Goal: Transaction & Acquisition: Purchase product/service

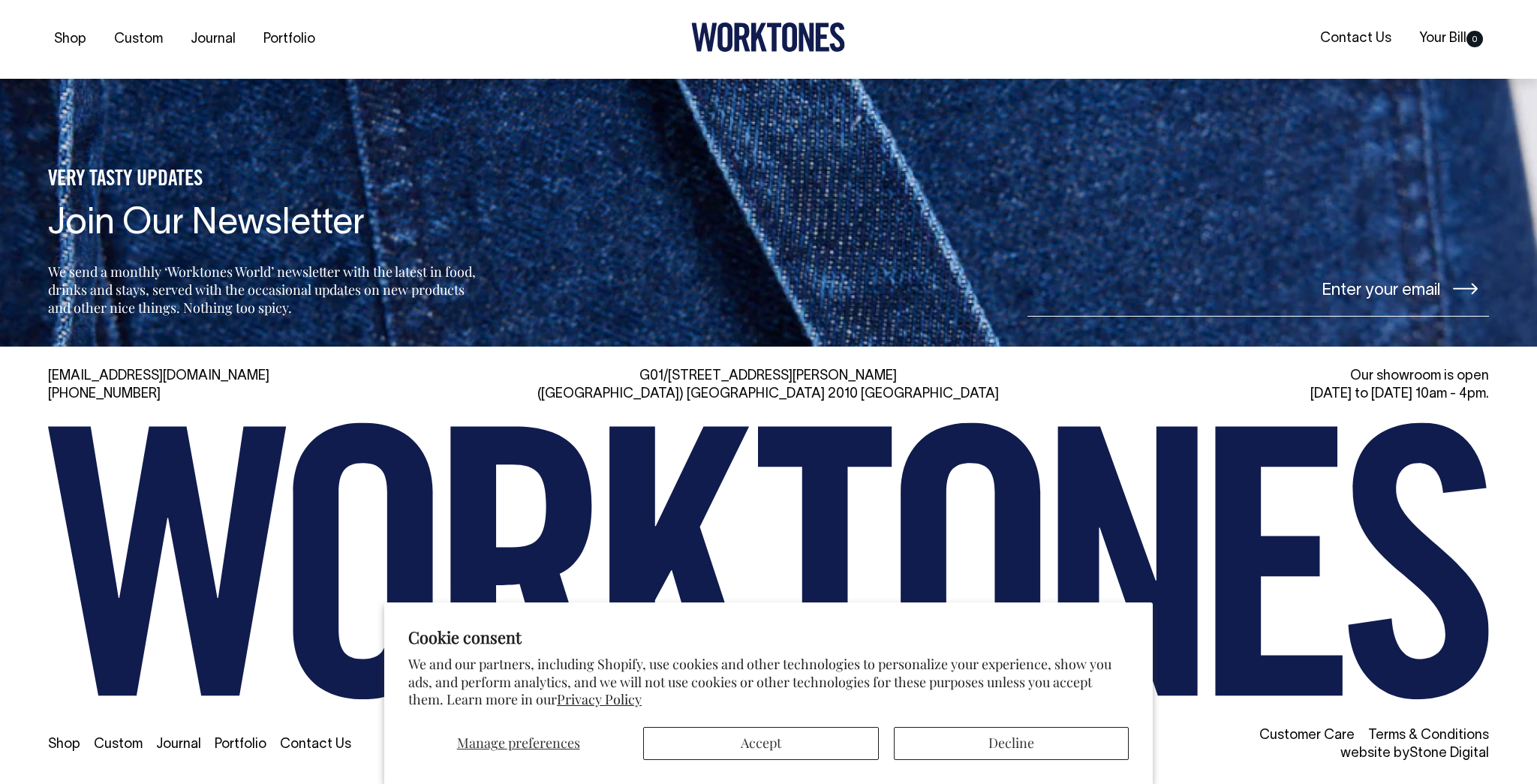
scroll to position [6578, 0]
drag, startPoint x: 1008, startPoint y: 744, endPoint x: 1001, endPoint y: 747, distance: 7.6
click at [1008, 744] on button "Decline" at bounding box center [1011, 743] width 235 height 33
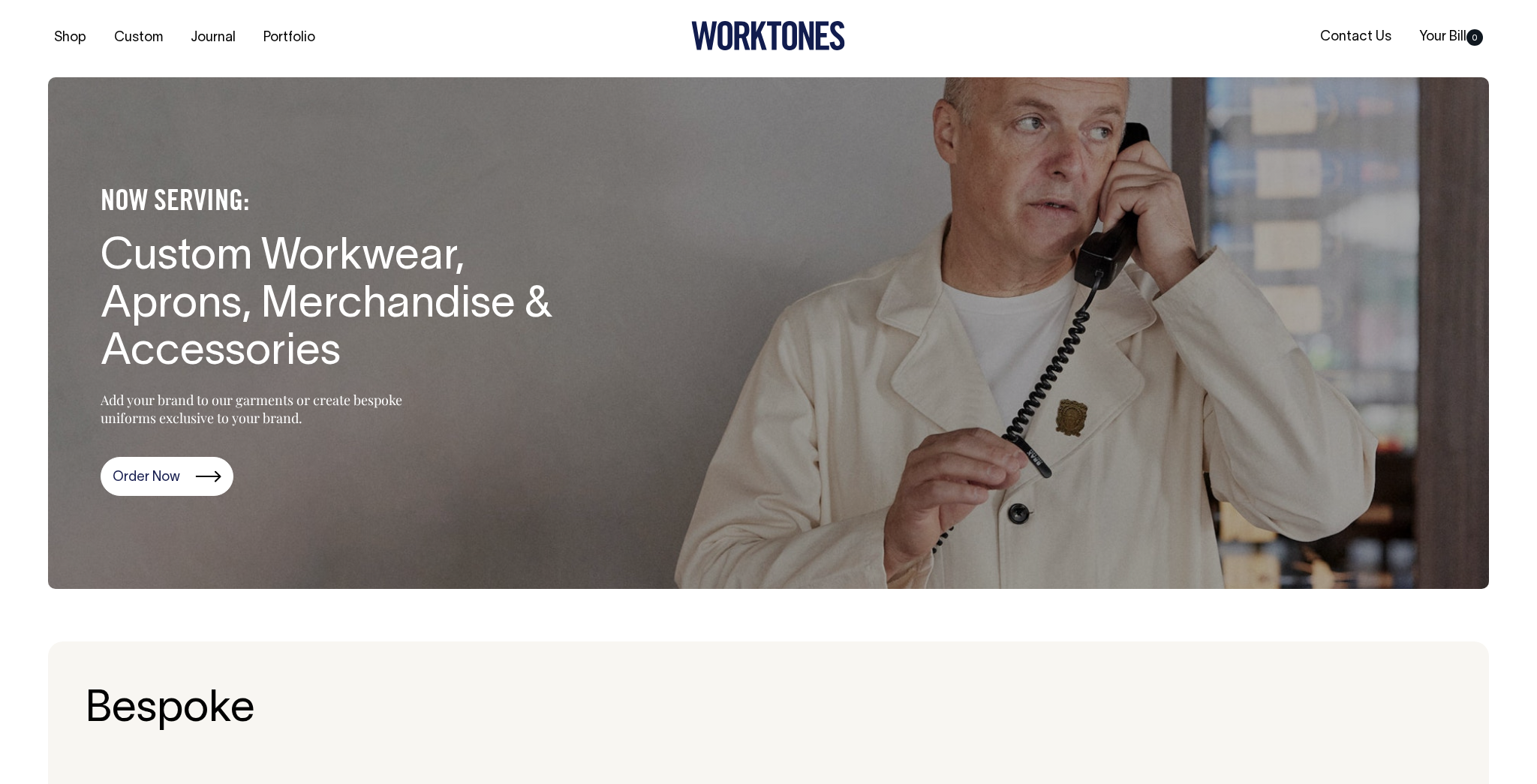
scroll to position [0, 0]
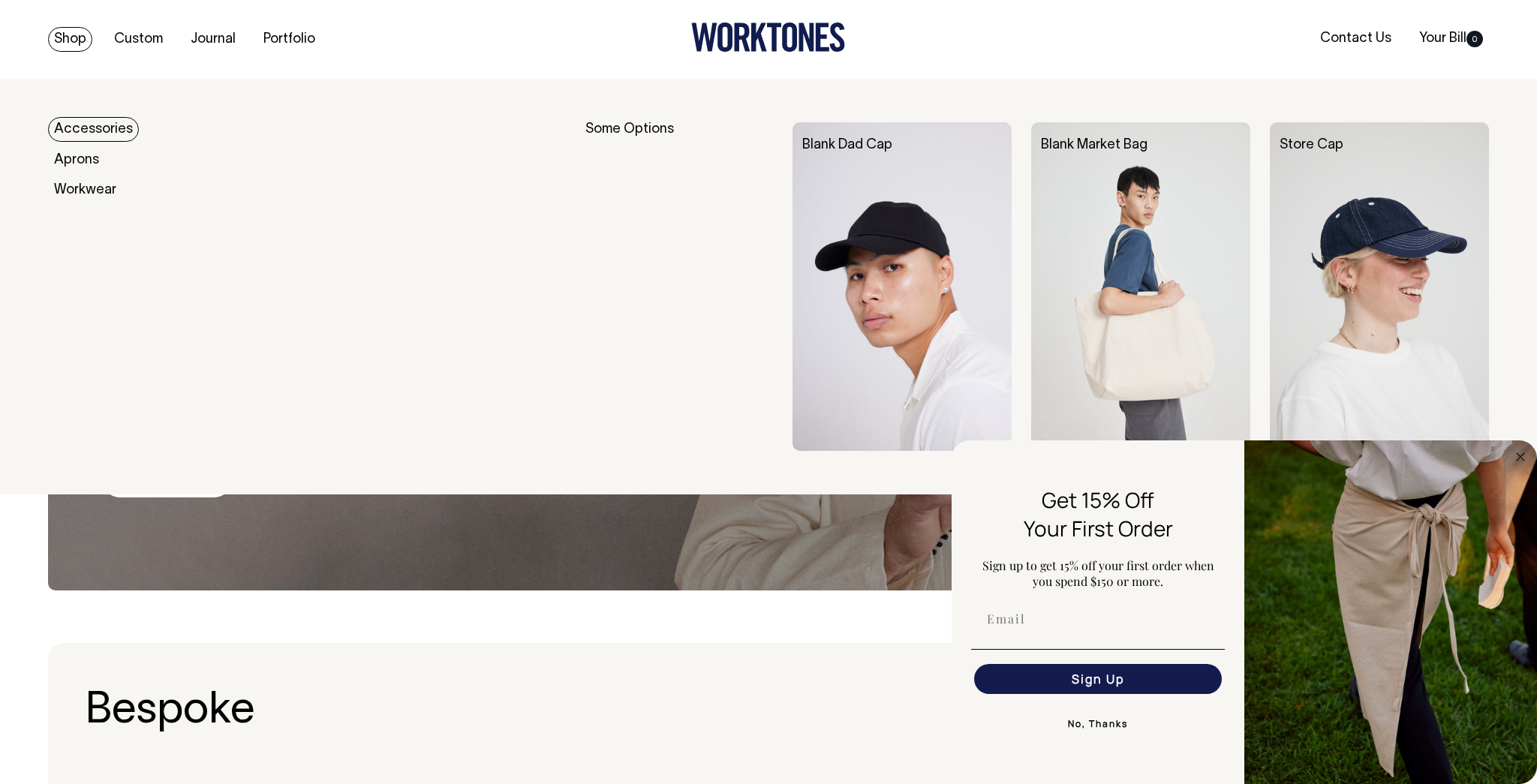
click at [79, 38] on link "Shop" at bounding box center [70, 39] width 44 height 24
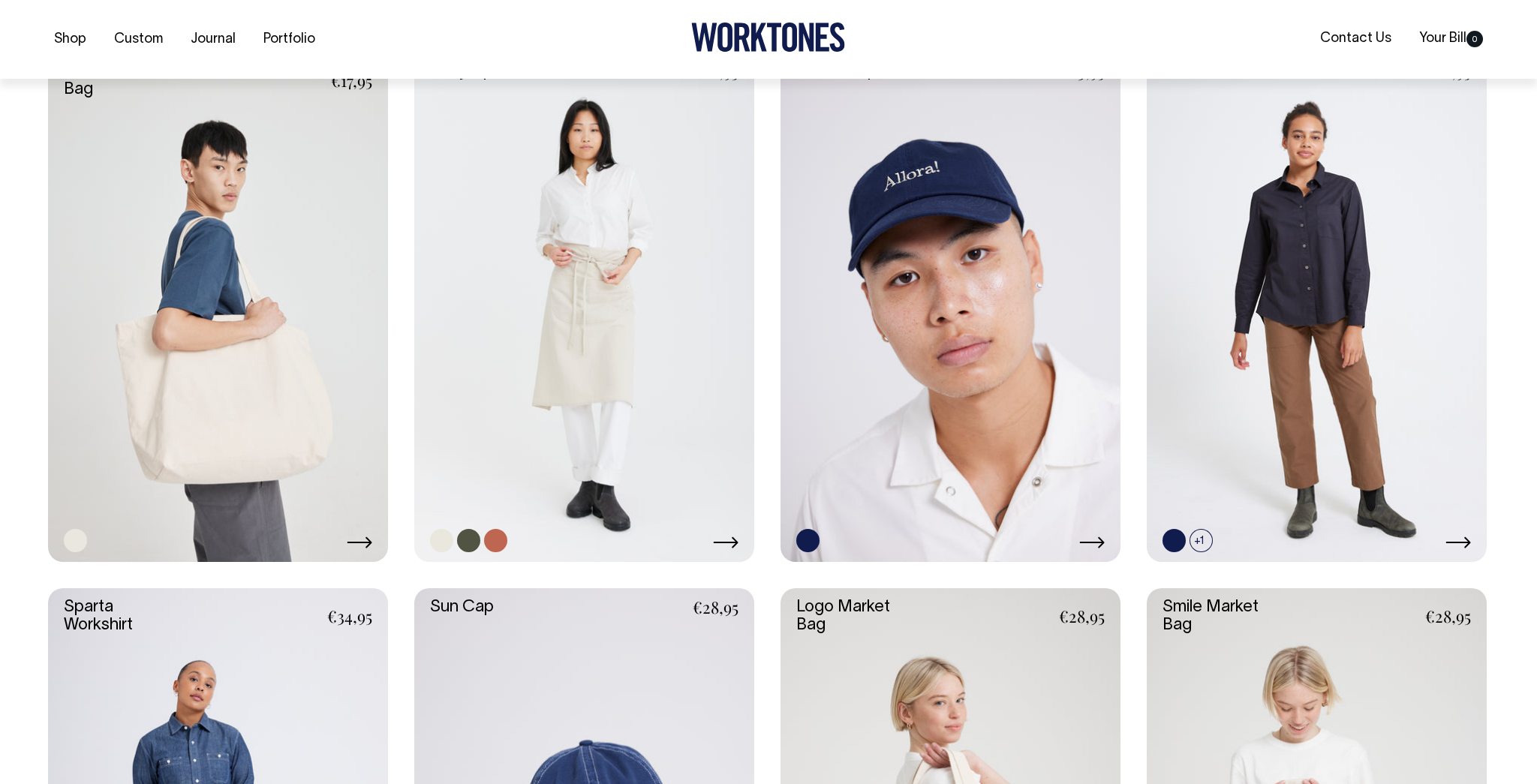
scroll to position [2536, 0]
click at [621, 265] on link at bounding box center [584, 307] width 340 height 510
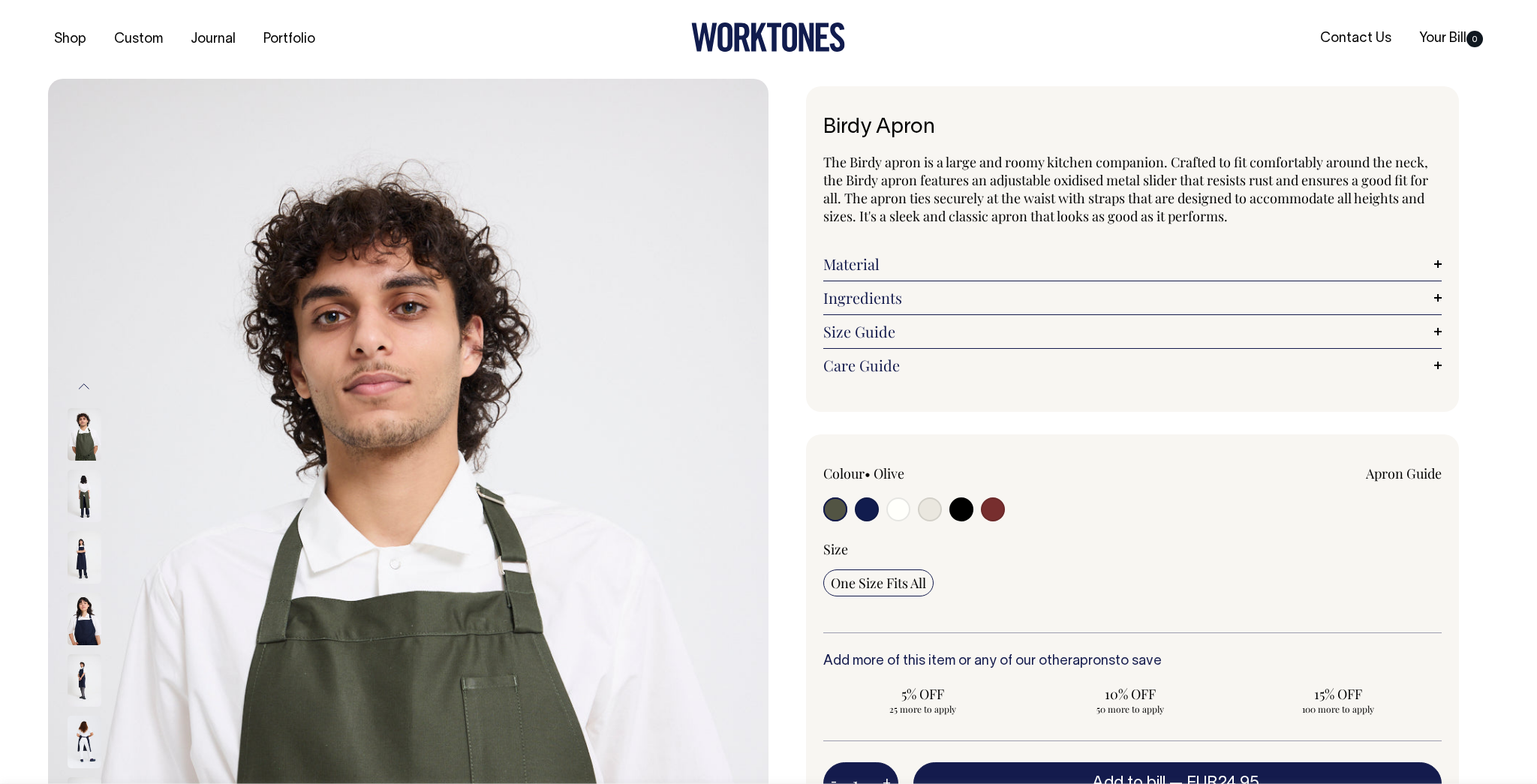
click at [75, 443] on img at bounding box center [85, 434] width 34 height 53
click at [63, 628] on img at bounding box center [408, 619] width 720 height 1081
click at [76, 625] on img at bounding box center [85, 619] width 34 height 53
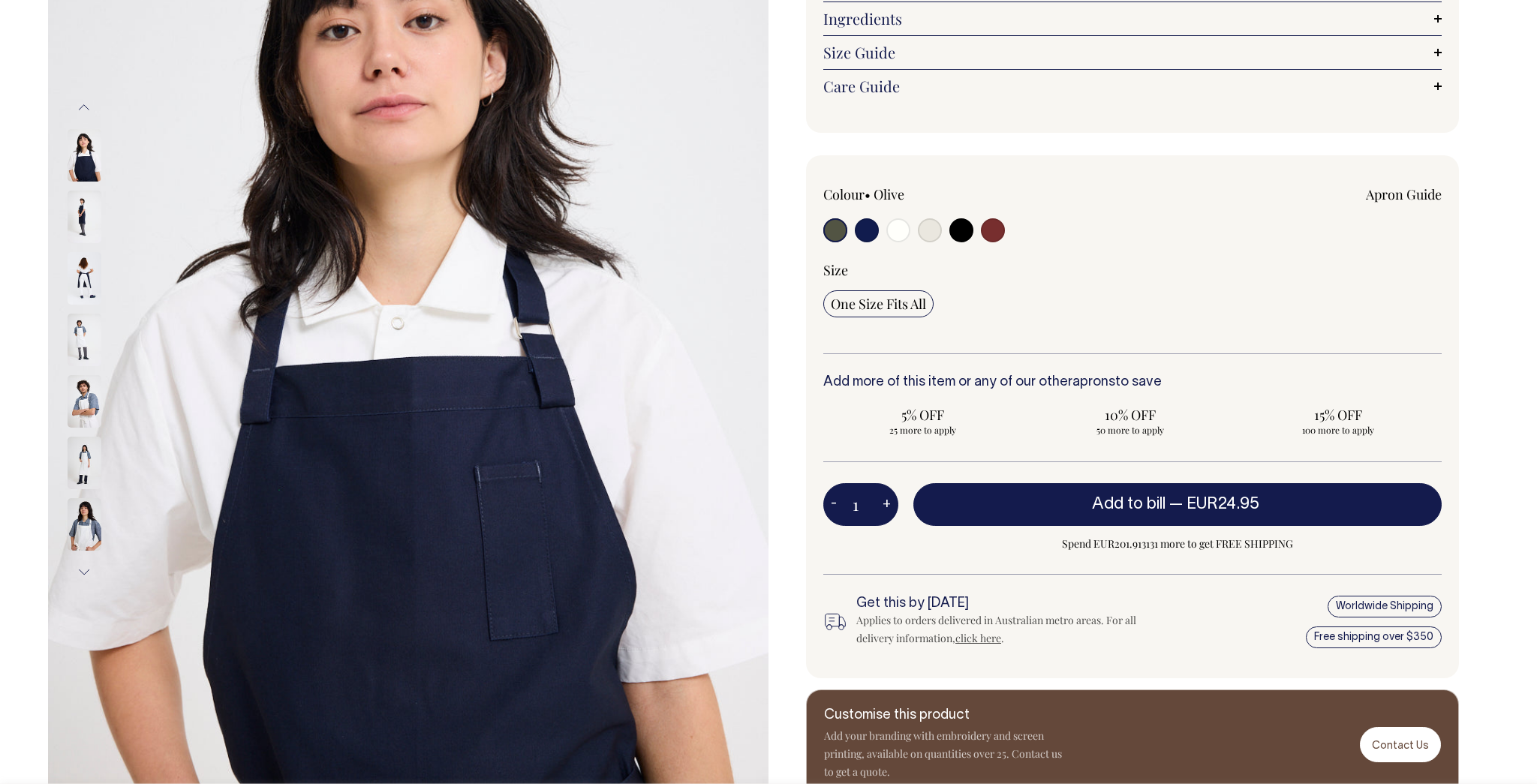
click at [84, 530] on img at bounding box center [85, 524] width 34 height 53
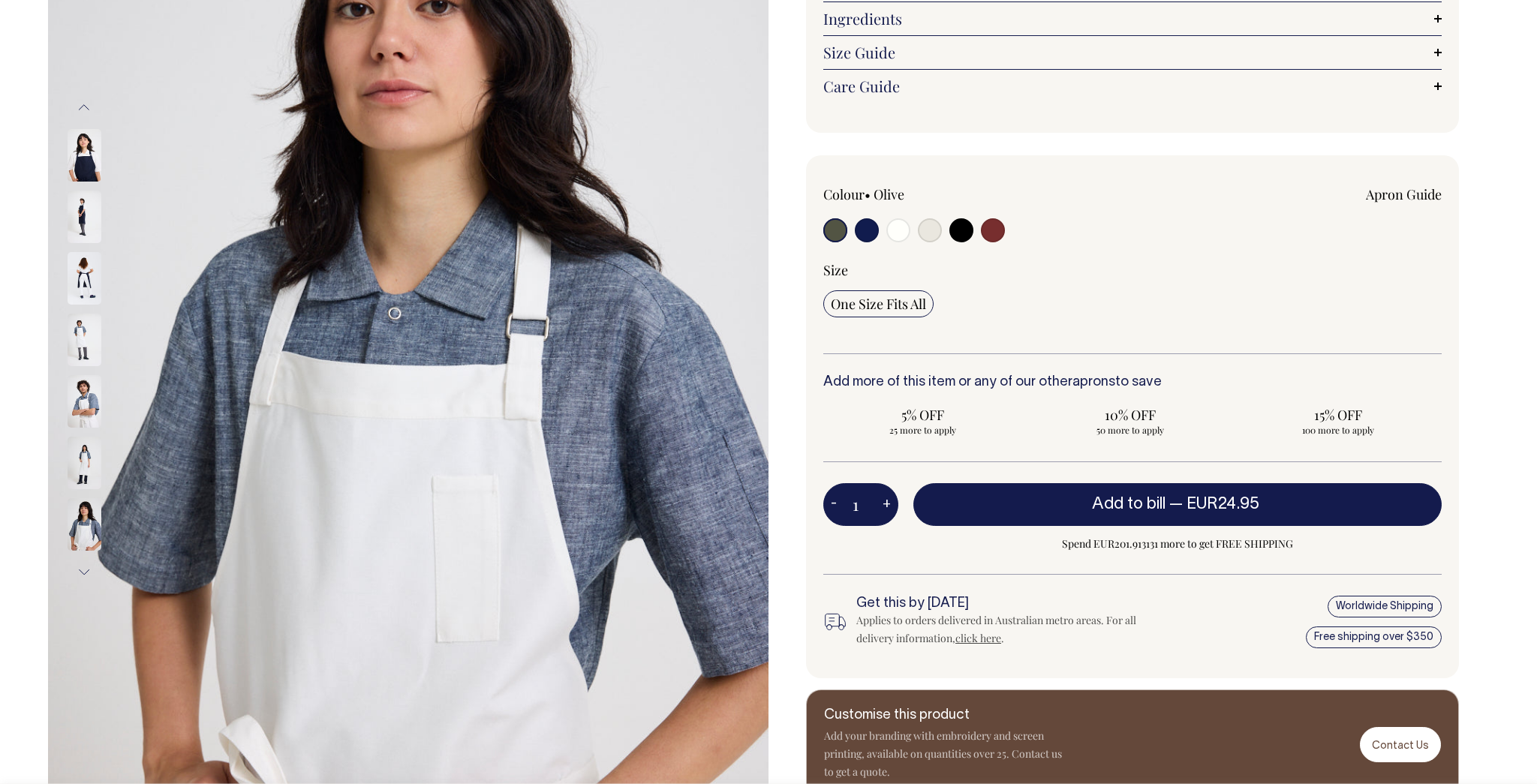
scroll to position [280, 0]
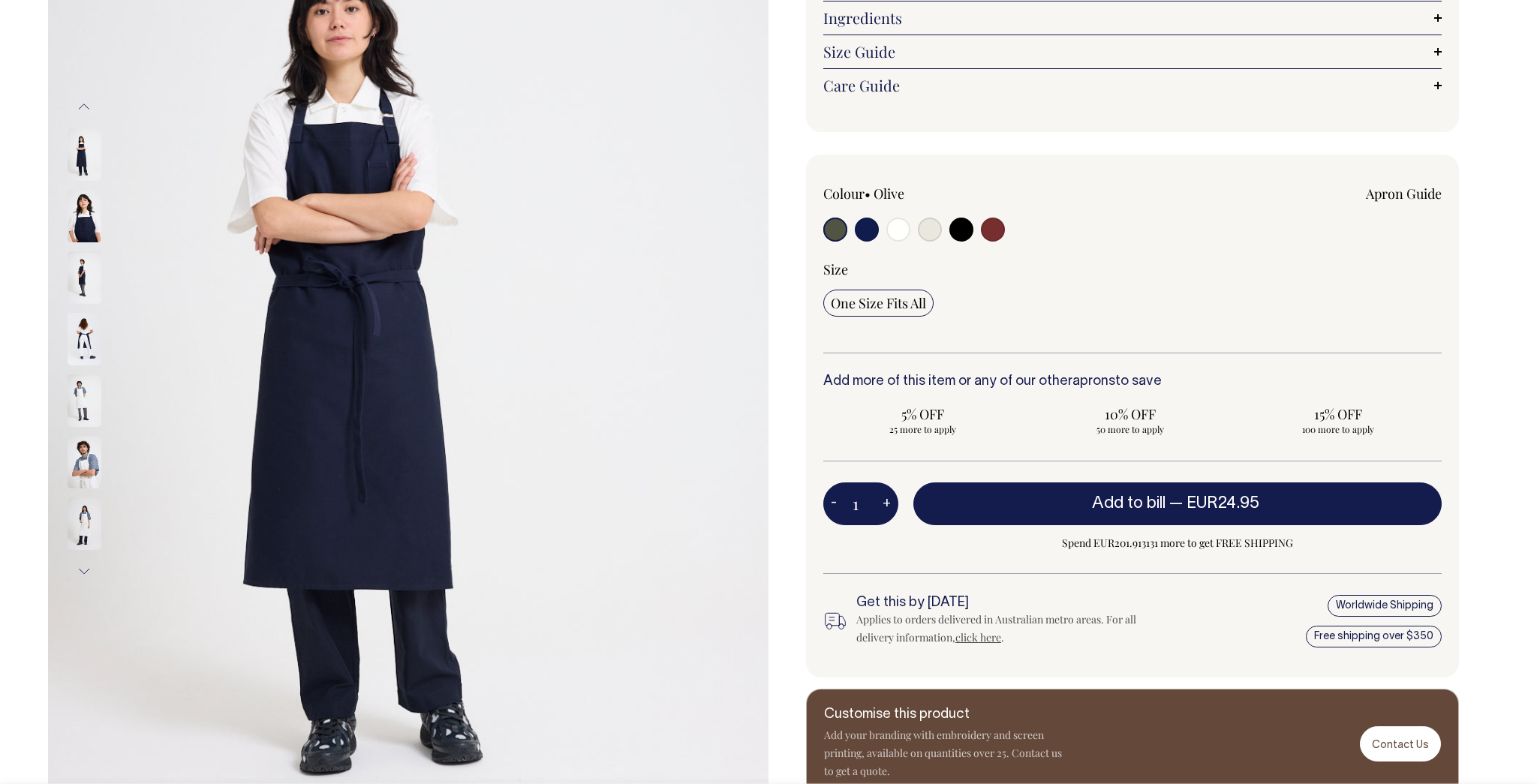
click at [85, 218] on img at bounding box center [85, 216] width 34 height 53
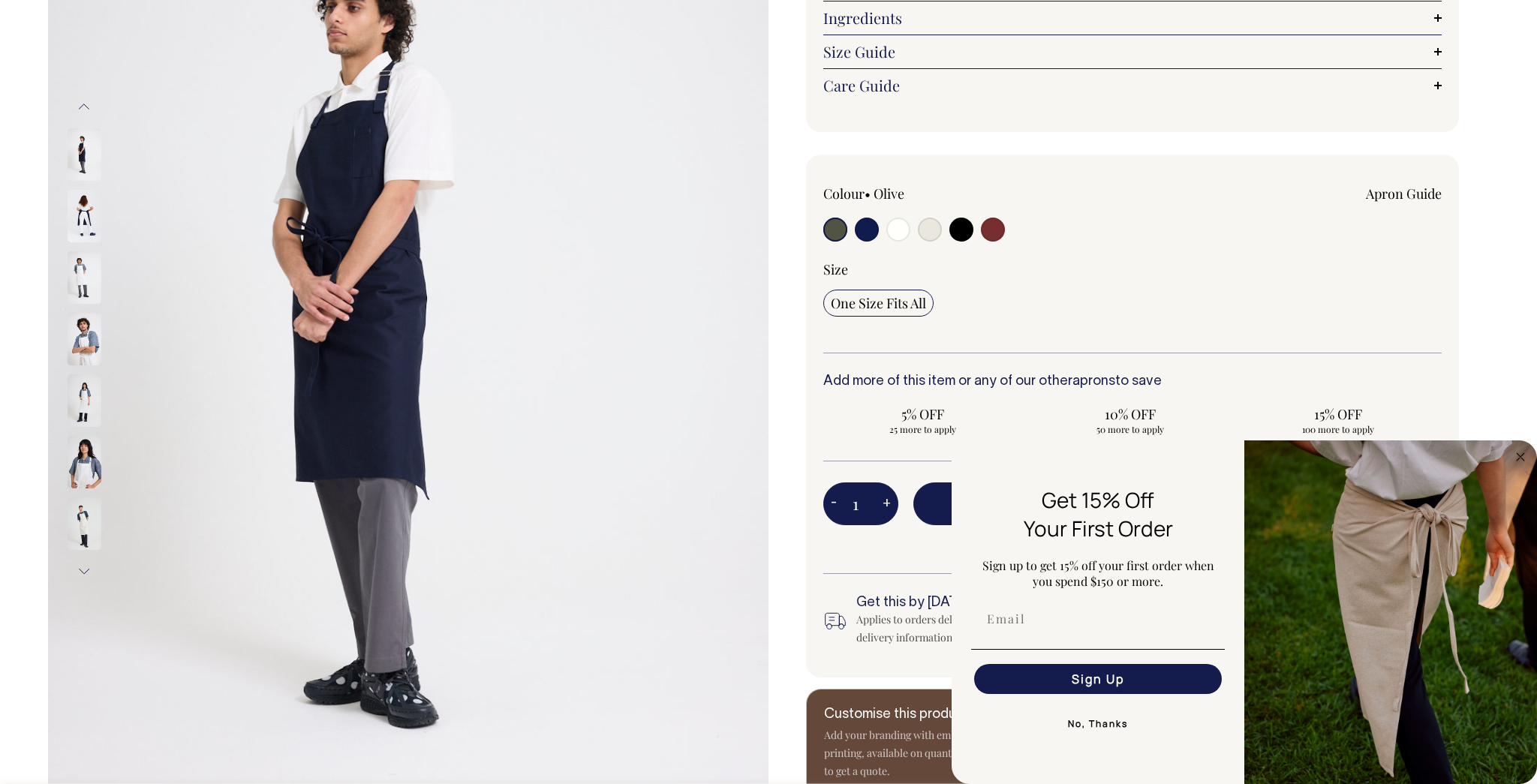
click at [84, 173] on img at bounding box center [85, 154] width 34 height 53
click at [90, 107] on button "Previous" at bounding box center [84, 107] width 23 height 34
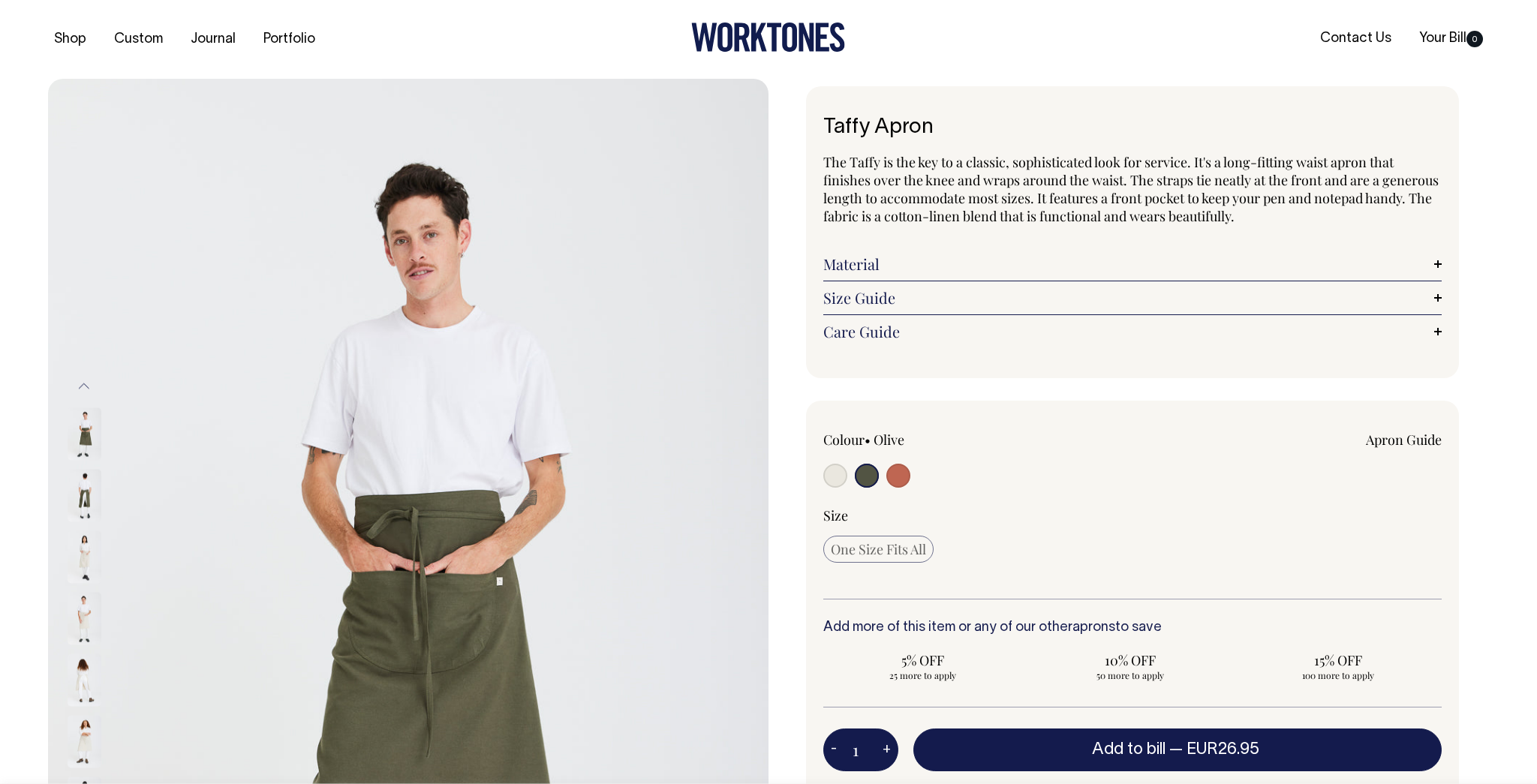
click at [79, 436] on img at bounding box center [85, 433] width 34 height 53
click at [83, 504] on img at bounding box center [85, 495] width 34 height 53
